Goal: Entertainment & Leisure: Consume media (video, audio)

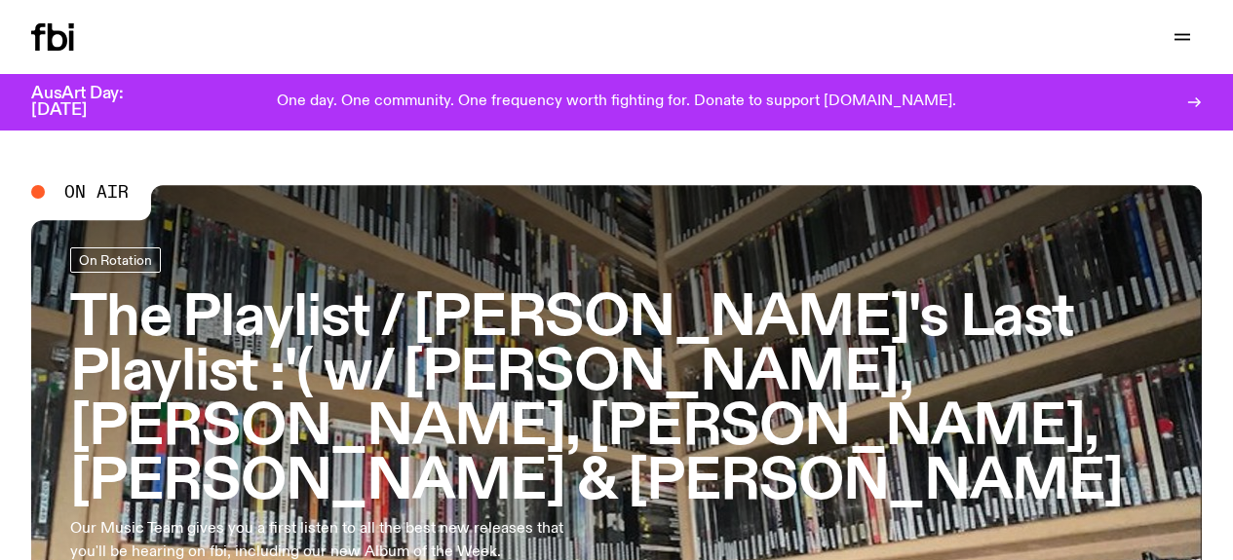
drag, startPoint x: 0, startPoint y: 0, endPoint x: 517, endPoint y: 334, distance: 615.3
click at [517, 334] on h3 "The Playlist / [PERSON_NAME]'s Last Playlist :'( w/ [PERSON_NAME], [PERSON_NAME…" at bounding box center [616, 400] width 1093 height 217
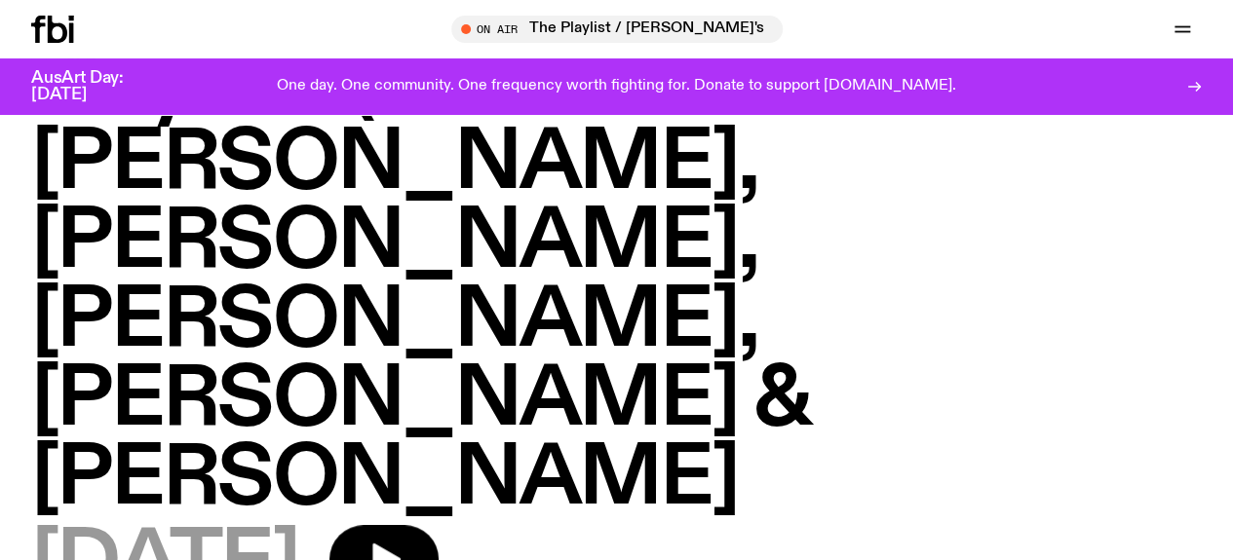
scroll to position [281, 0]
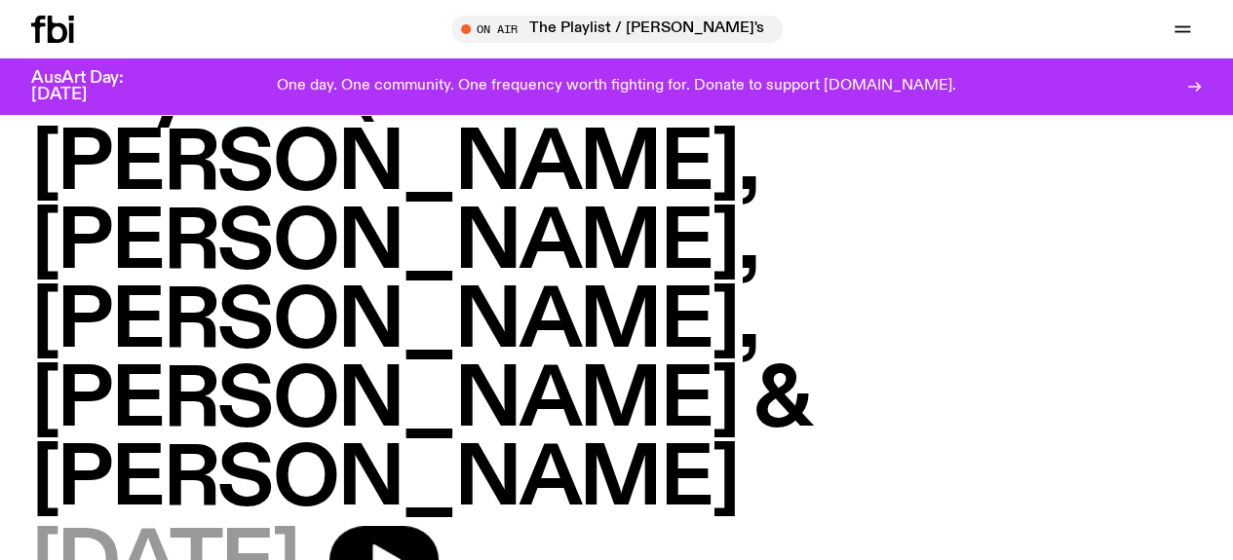
click at [47, 24] on icon at bounding box center [52, 29] width 43 height 27
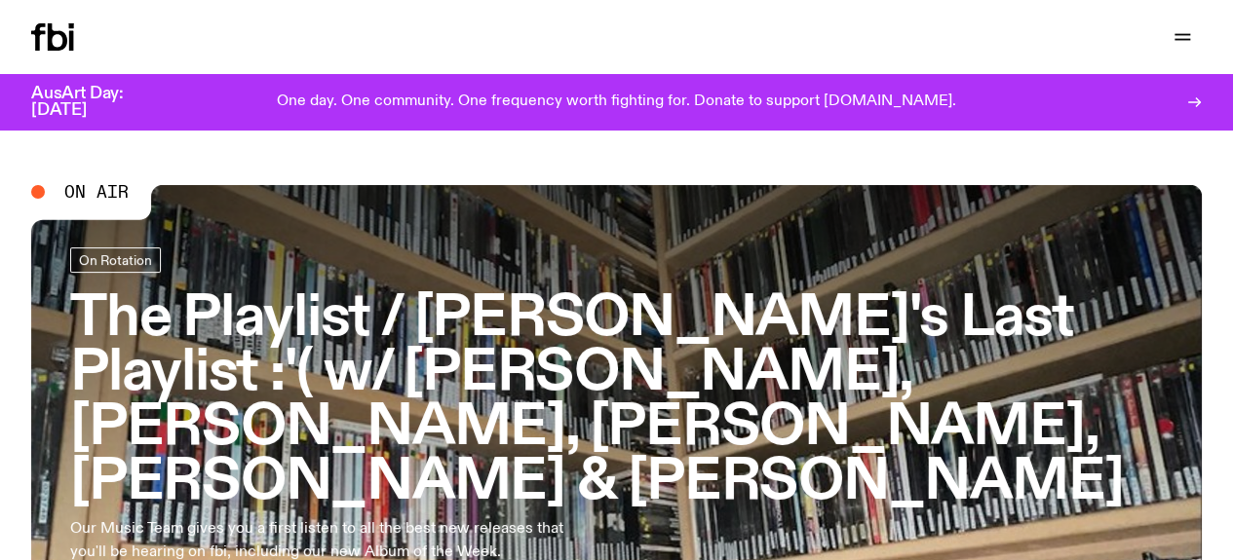
click at [530, 376] on h3 "The Playlist / [PERSON_NAME]'s Last Playlist :'( w/ [PERSON_NAME], [PERSON_NAME…" at bounding box center [616, 400] width 1093 height 217
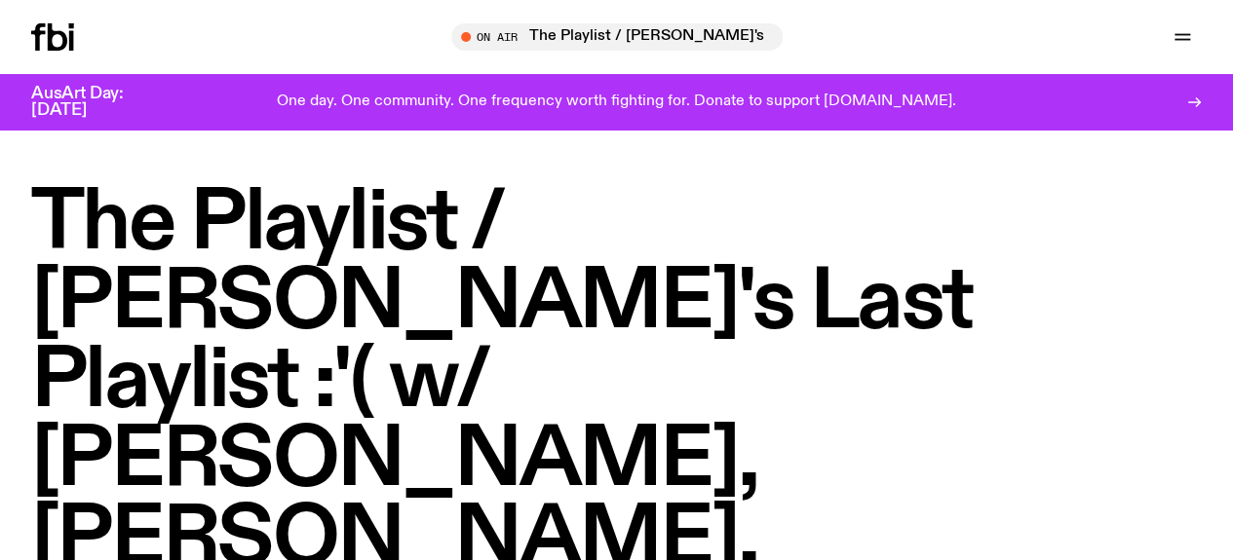
click at [631, 307] on h1 "The Playlist / [PERSON_NAME]'s Last Playlist :'( w/ [PERSON_NAME], [PERSON_NAME…" at bounding box center [616, 501] width 1171 height 632
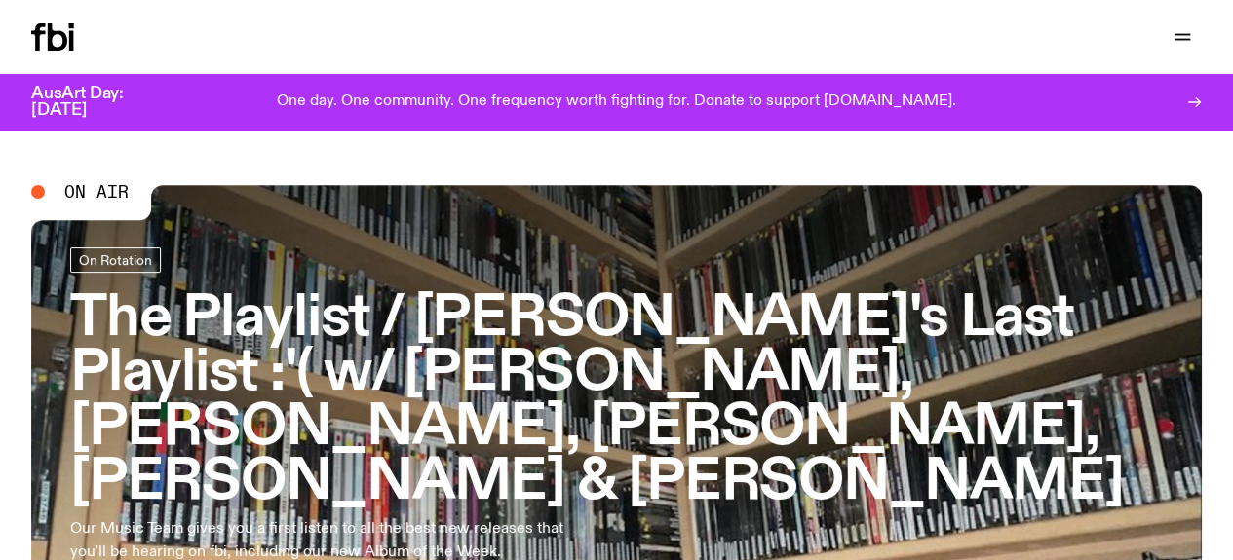
click at [575, 378] on h3 "The Playlist / [PERSON_NAME]'s Last Playlist :'( w/ [PERSON_NAME], [PERSON_NAME…" at bounding box center [616, 400] width 1093 height 217
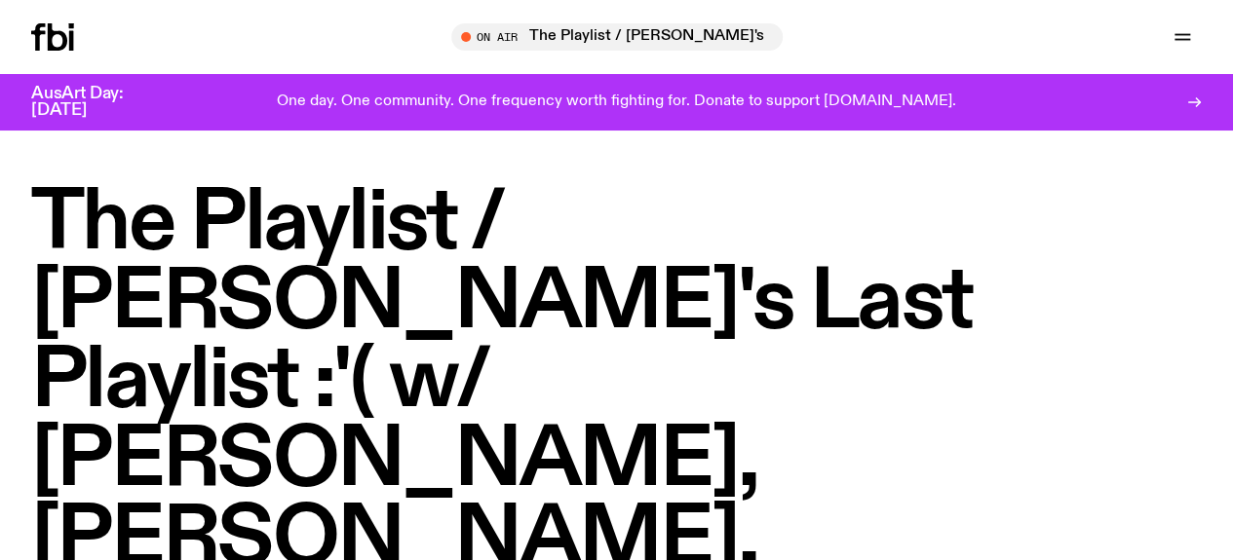
click at [51, 30] on icon at bounding box center [52, 36] width 43 height 27
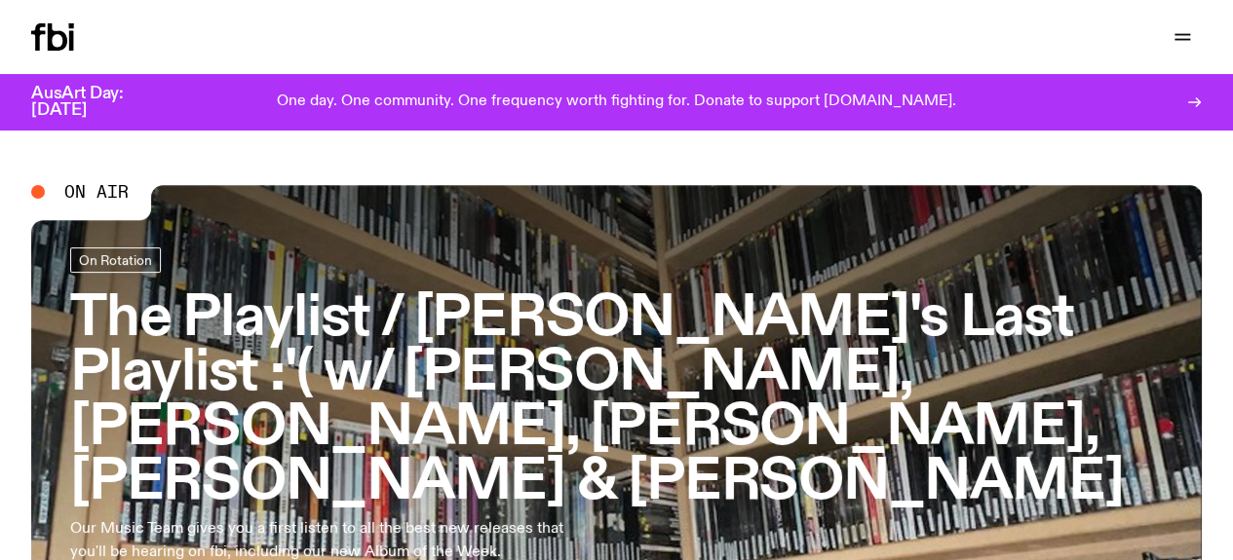
click at [561, 305] on h3 "The Playlist / [PERSON_NAME]'s Last Playlist :'( w/ [PERSON_NAME], [PERSON_NAME…" at bounding box center [616, 400] width 1093 height 217
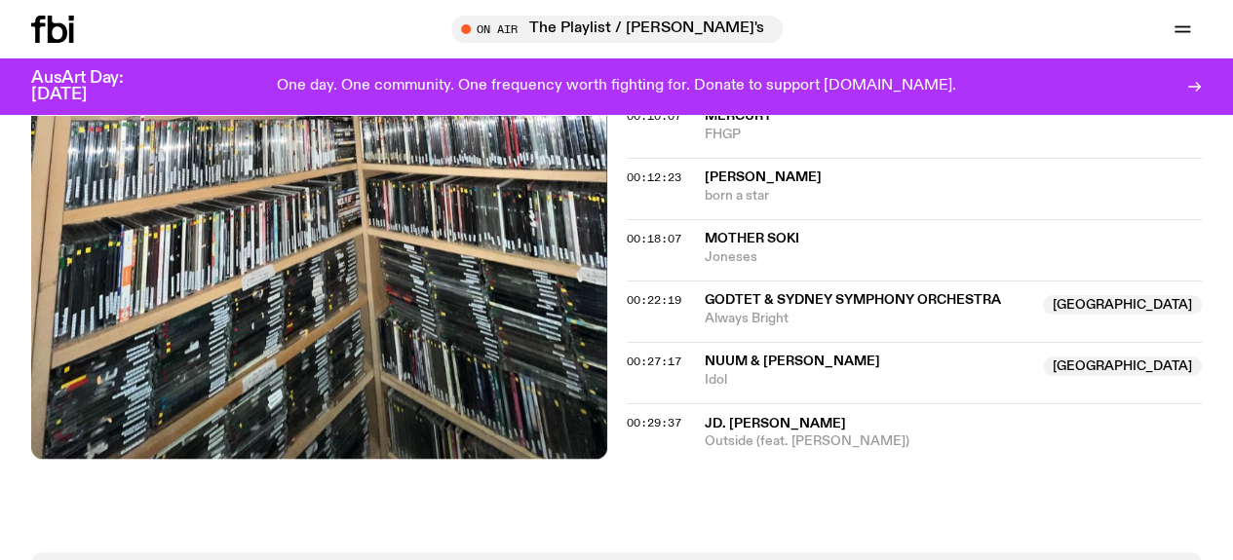
scroll to position [959, 0]
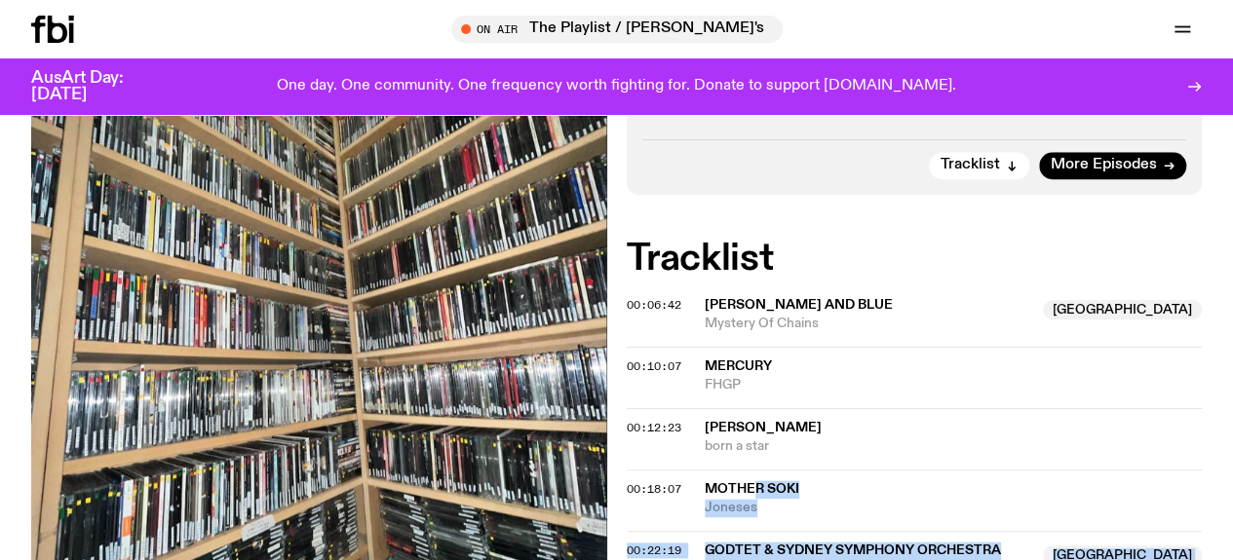
drag, startPoint x: 988, startPoint y: 498, endPoint x: 753, endPoint y: 221, distance: 363.0
click at [753, 221] on div "On Air Now On Rotation Our Music Team gives you a first listen to all the best …" at bounding box center [616, 372] width 1233 height 861
click at [799, 500] on div "On Air Now On Rotation Our Music Team gives you a first listen to all the best …" at bounding box center [616, 372] width 1233 height 861
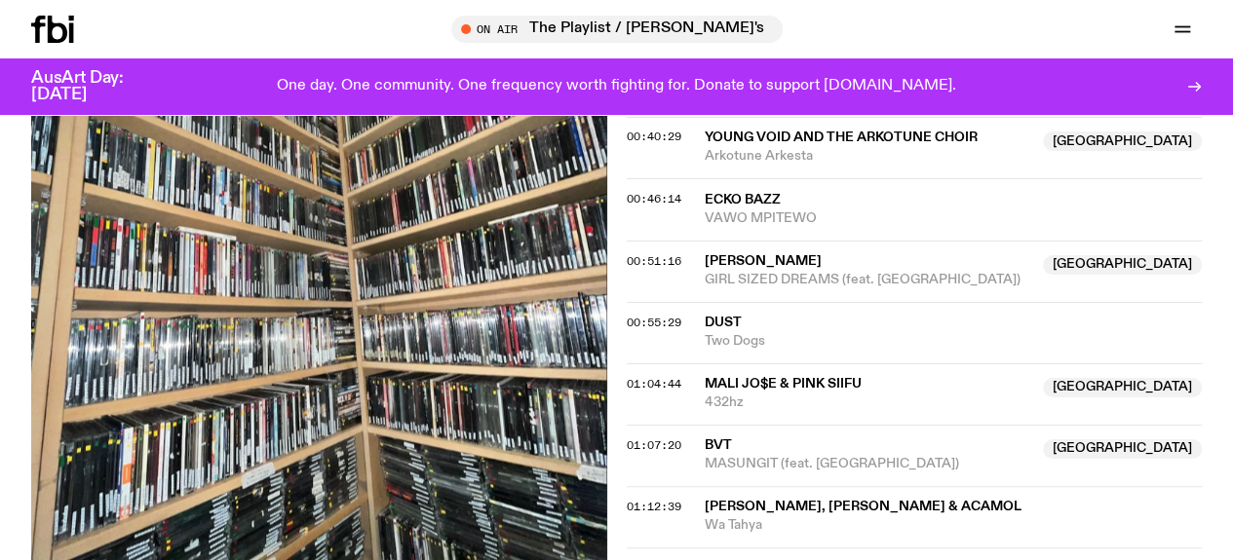
scroll to position [1672, 0]
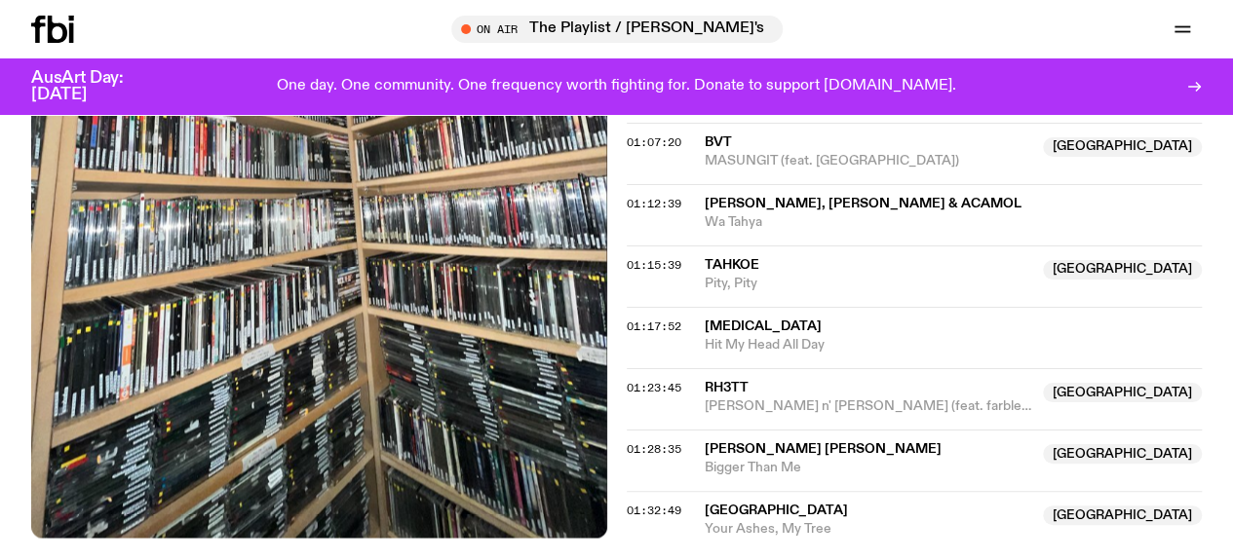
scroll to position [1894, 0]
